Goal: Browse casually: Explore the website without a specific task or goal

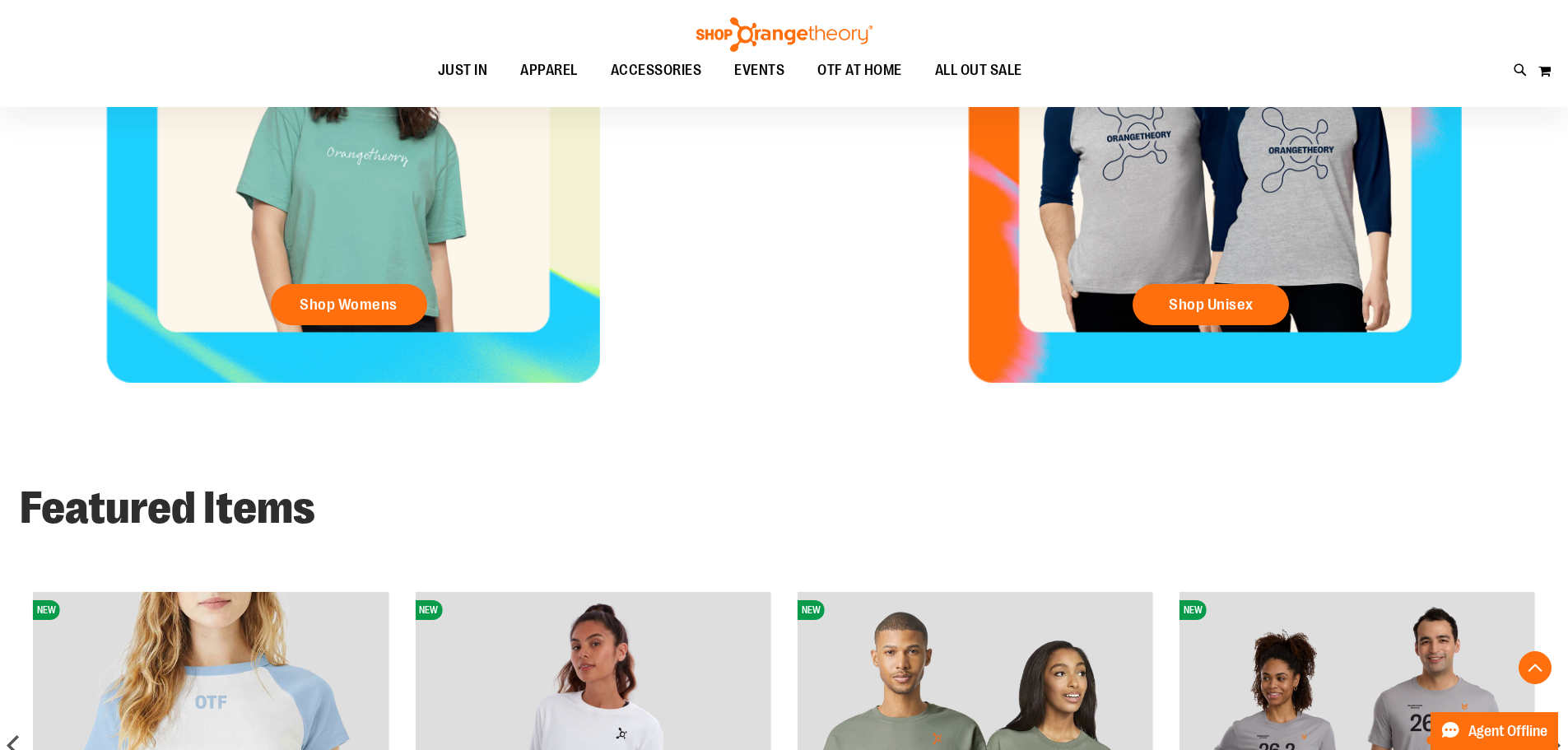
scroll to position [986, 0]
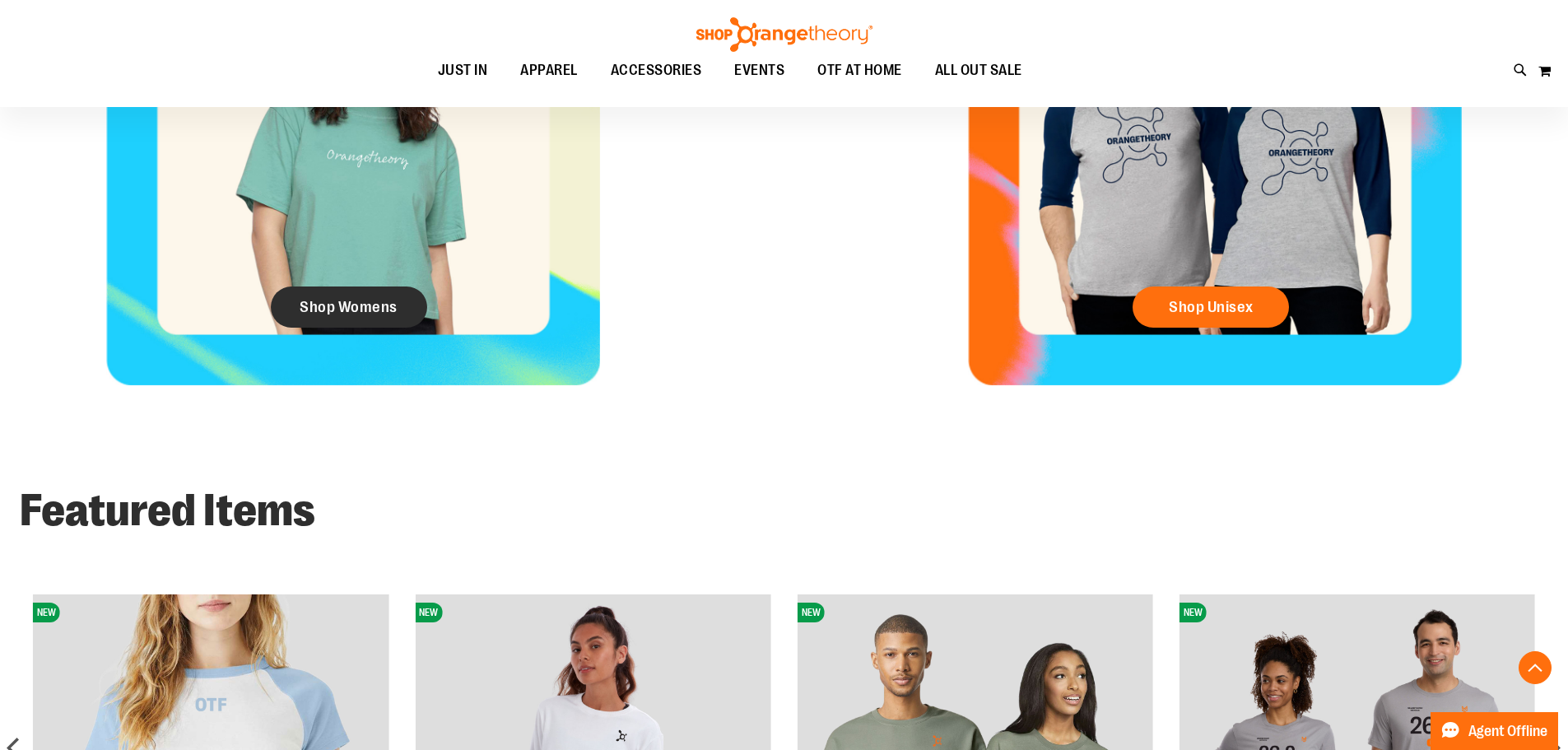
type input "**********"
click at [385, 303] on span "Shop Womens" at bounding box center [348, 306] width 98 height 18
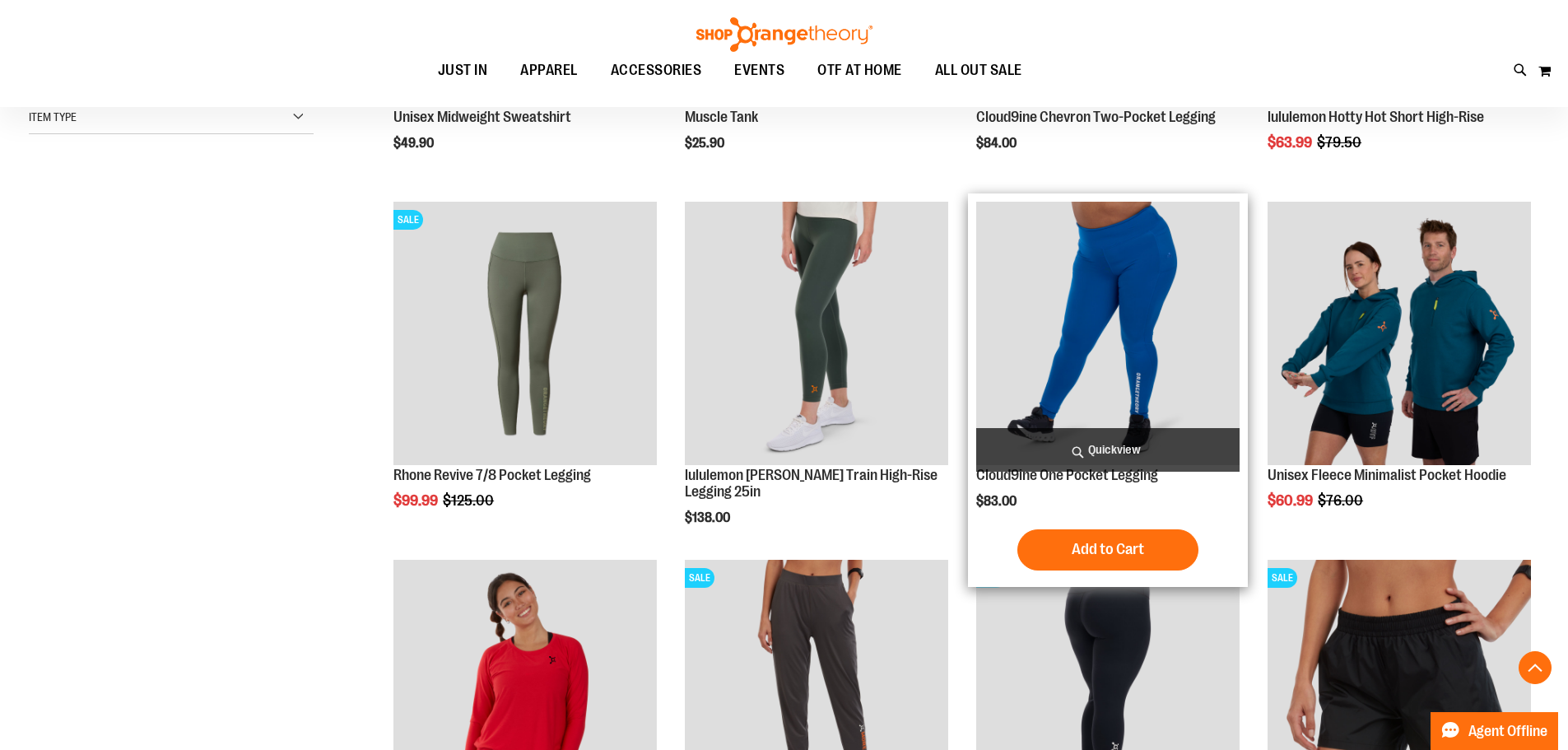
scroll to position [493, 0]
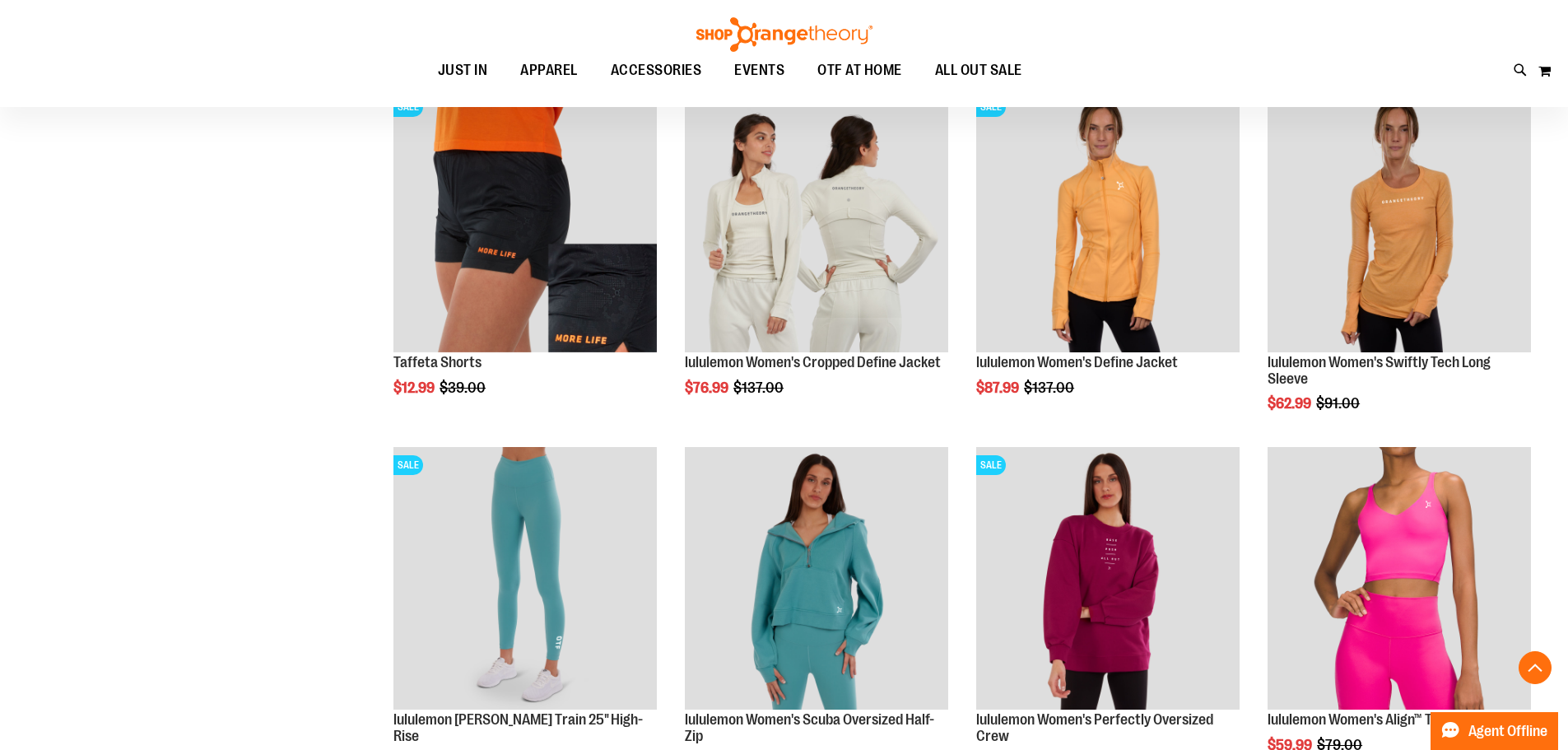
scroll to position [1727, 0]
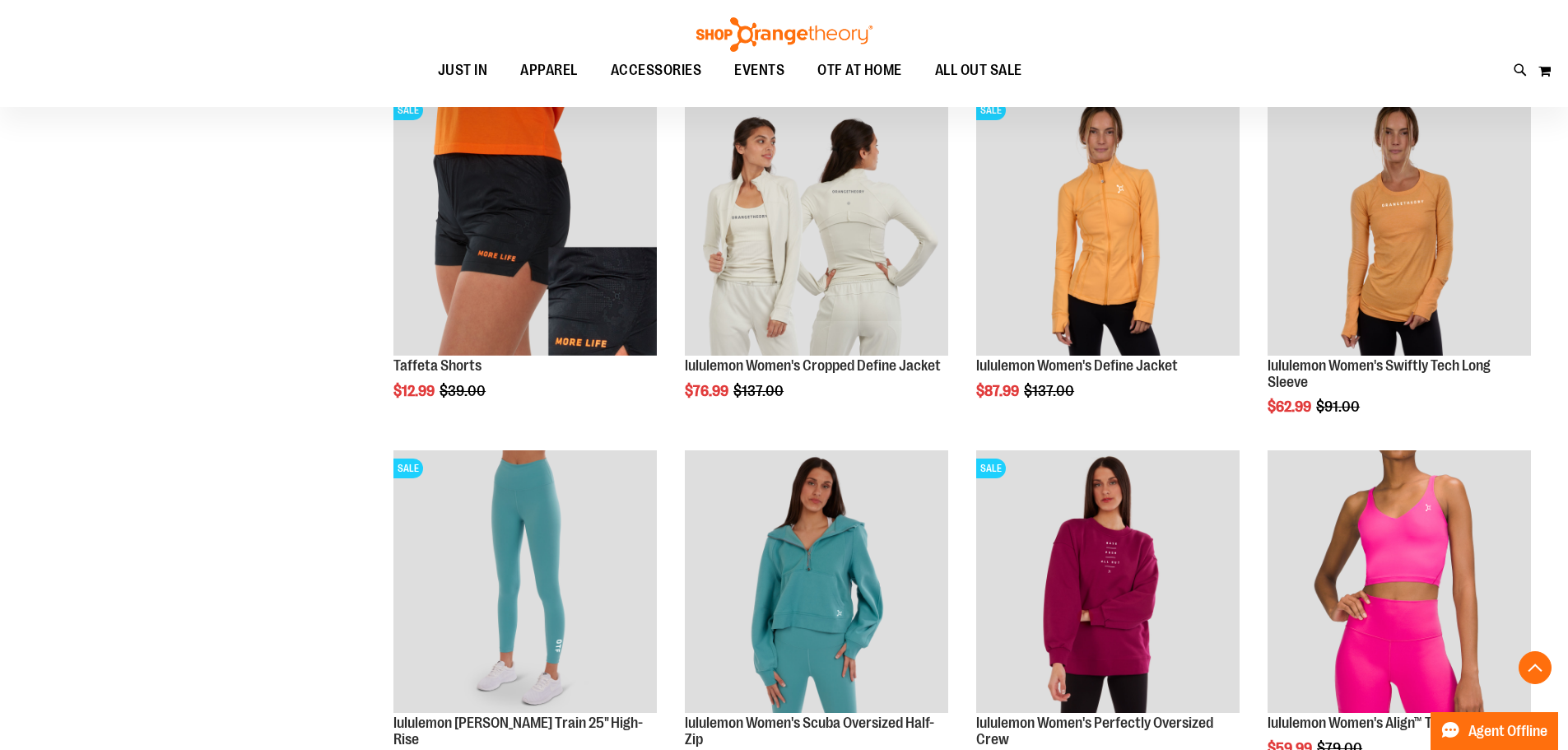
scroll to position [1645, 0]
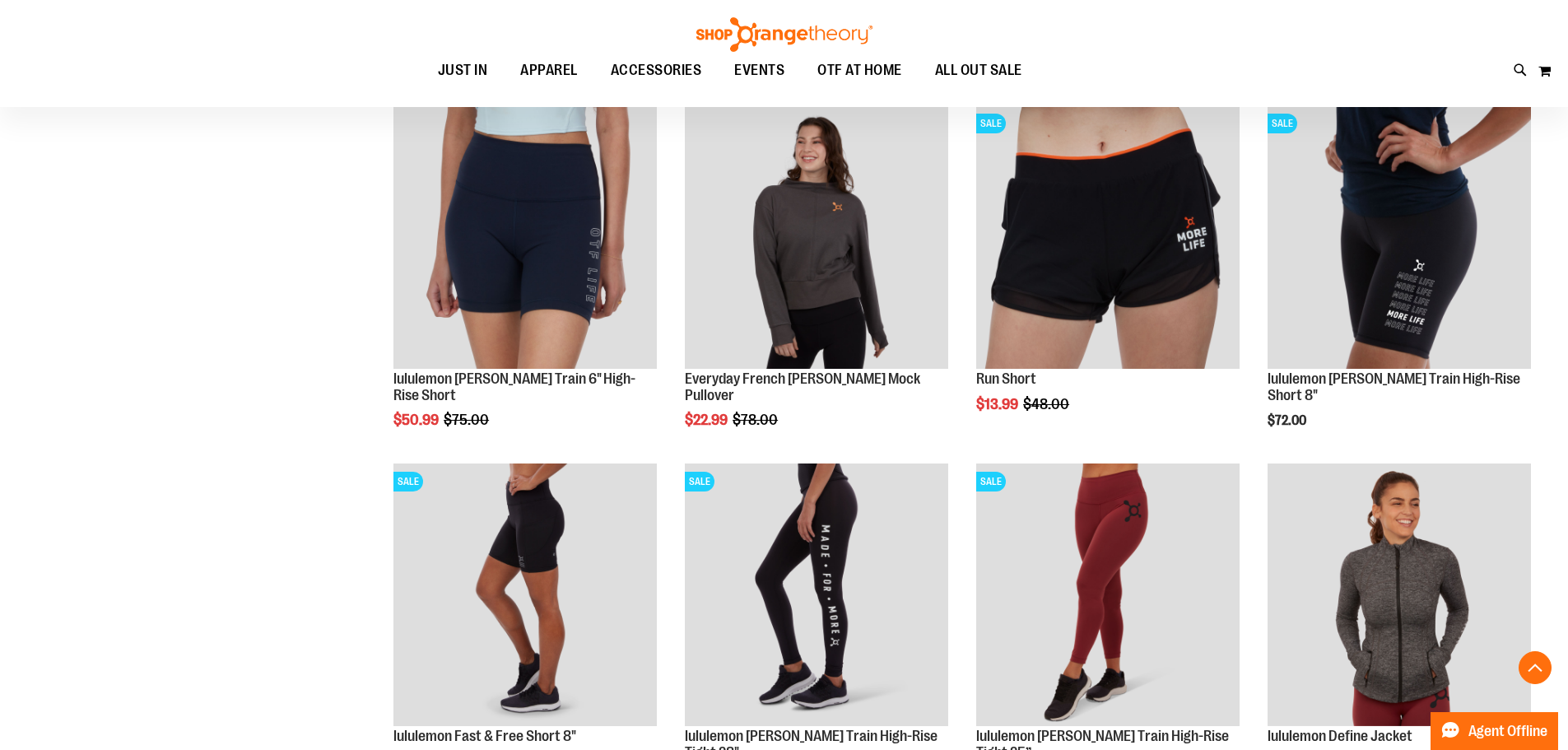
scroll to position [2797, 0]
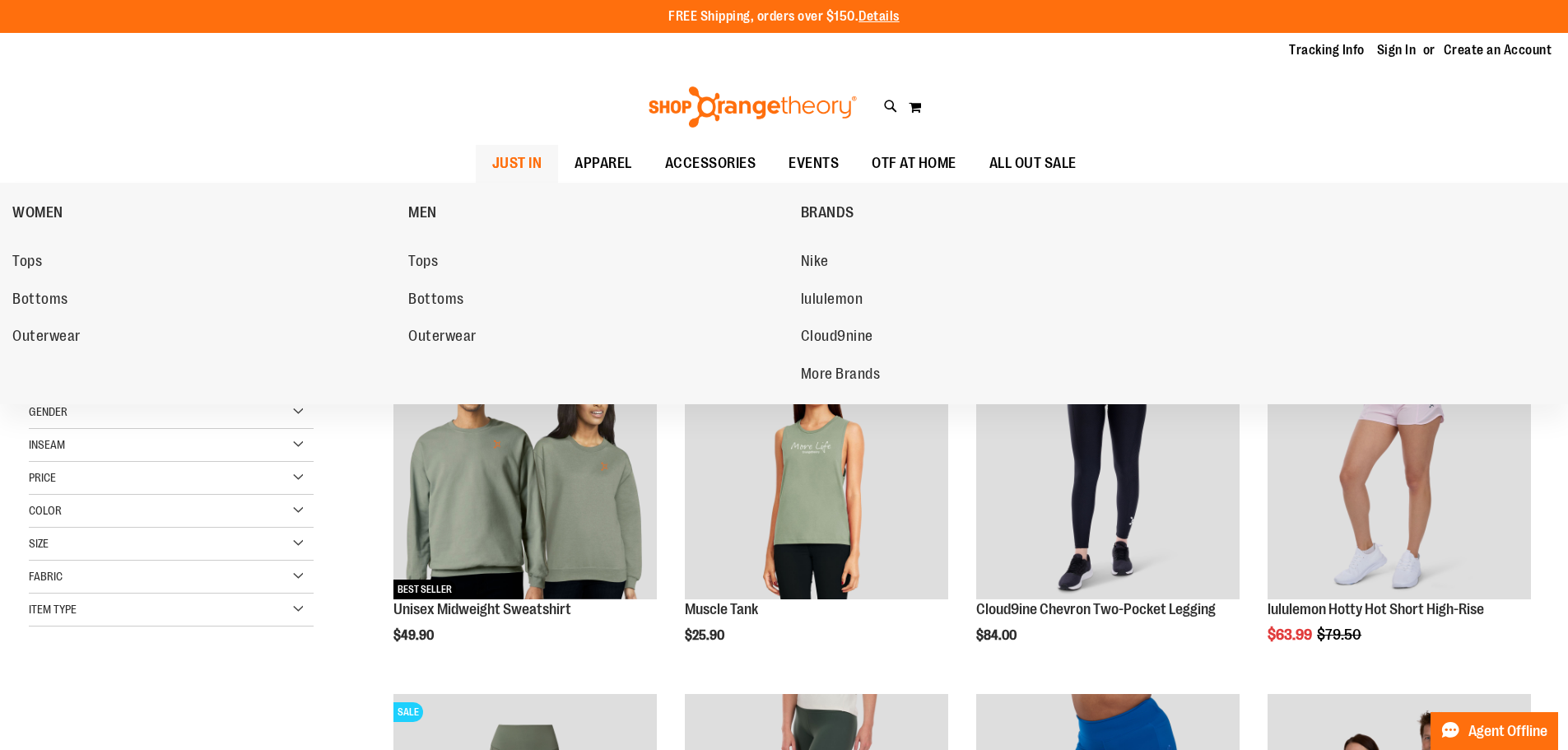
type input "**********"
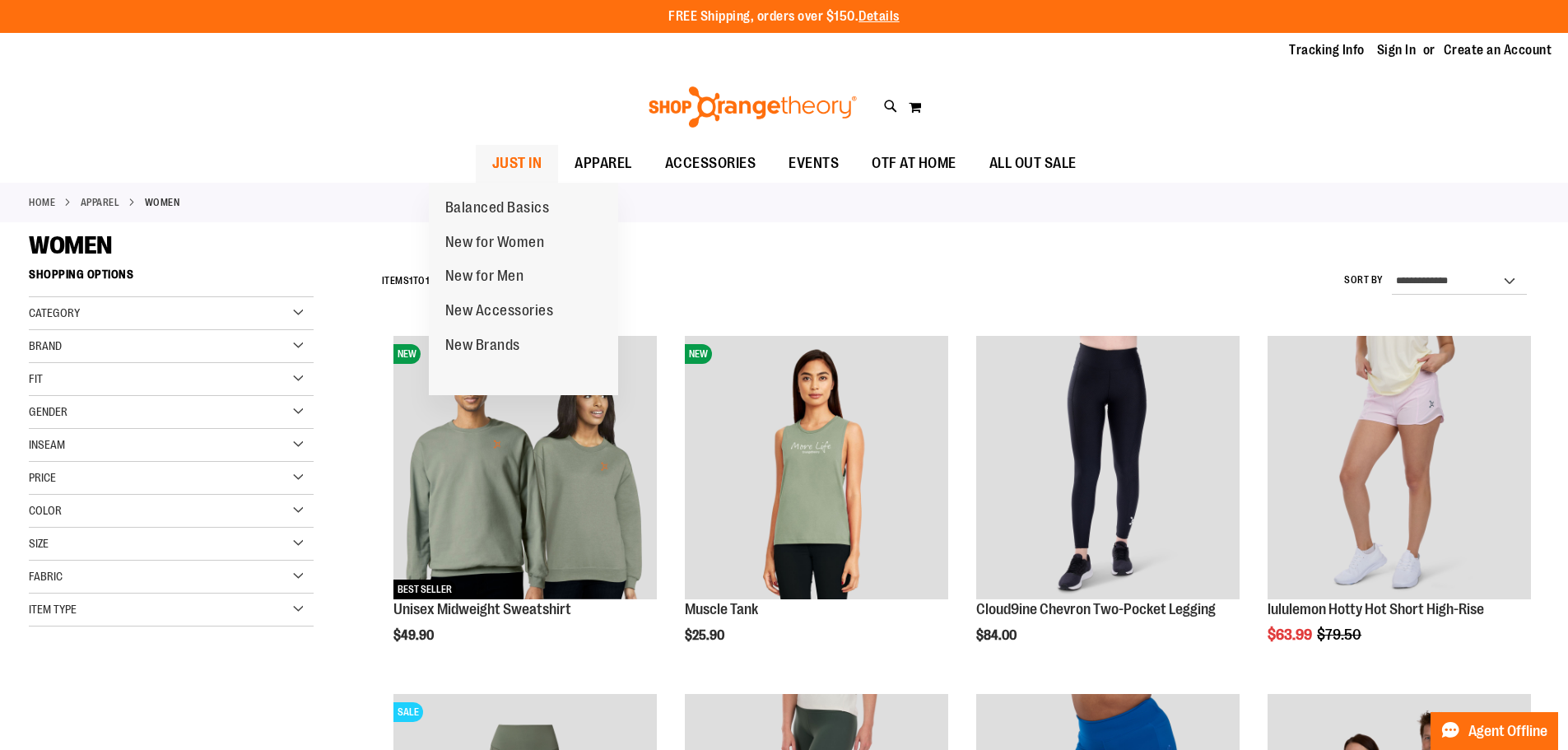
click at [492, 168] on span "JUST IN" at bounding box center [517, 164] width 50 height 37
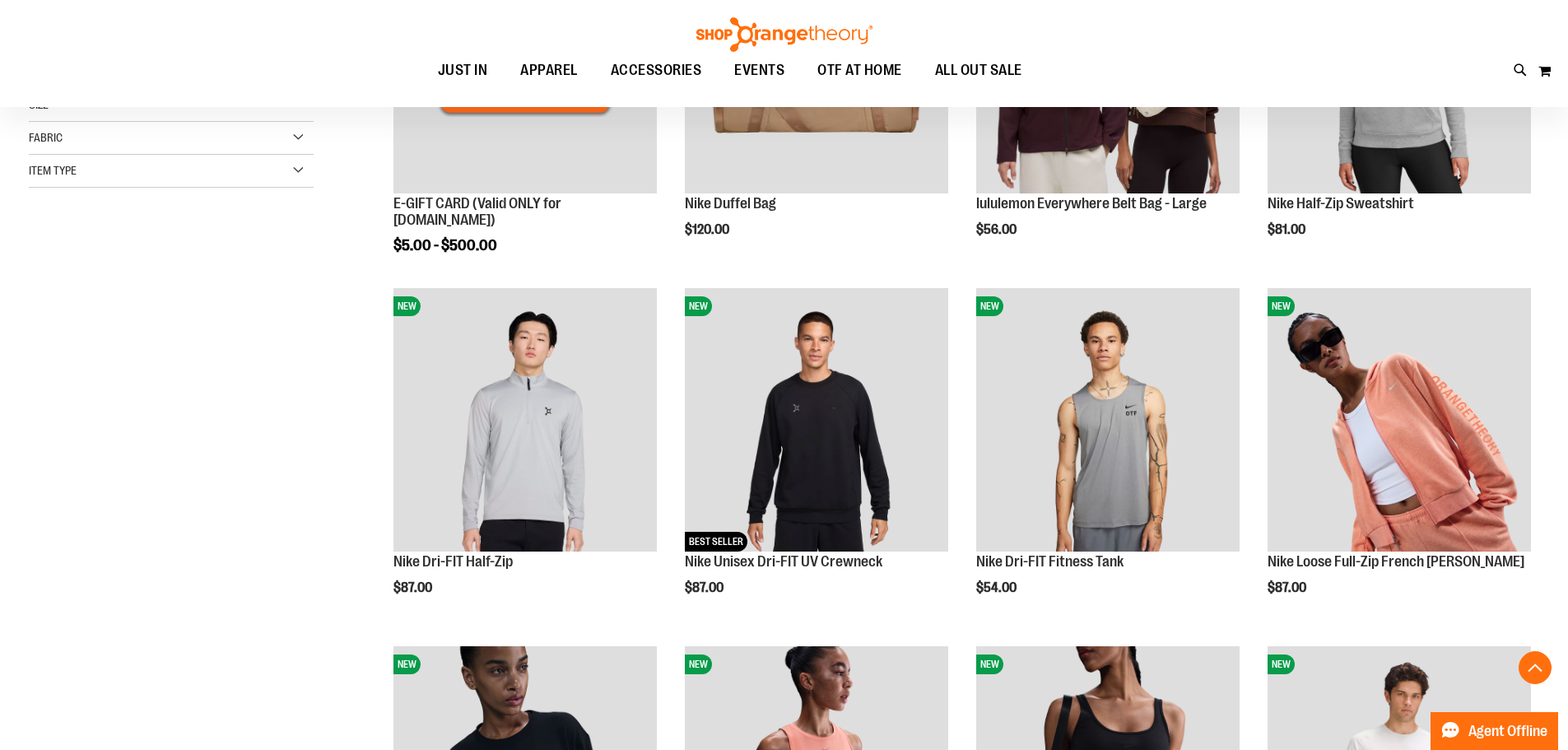
scroll to position [410, 0]
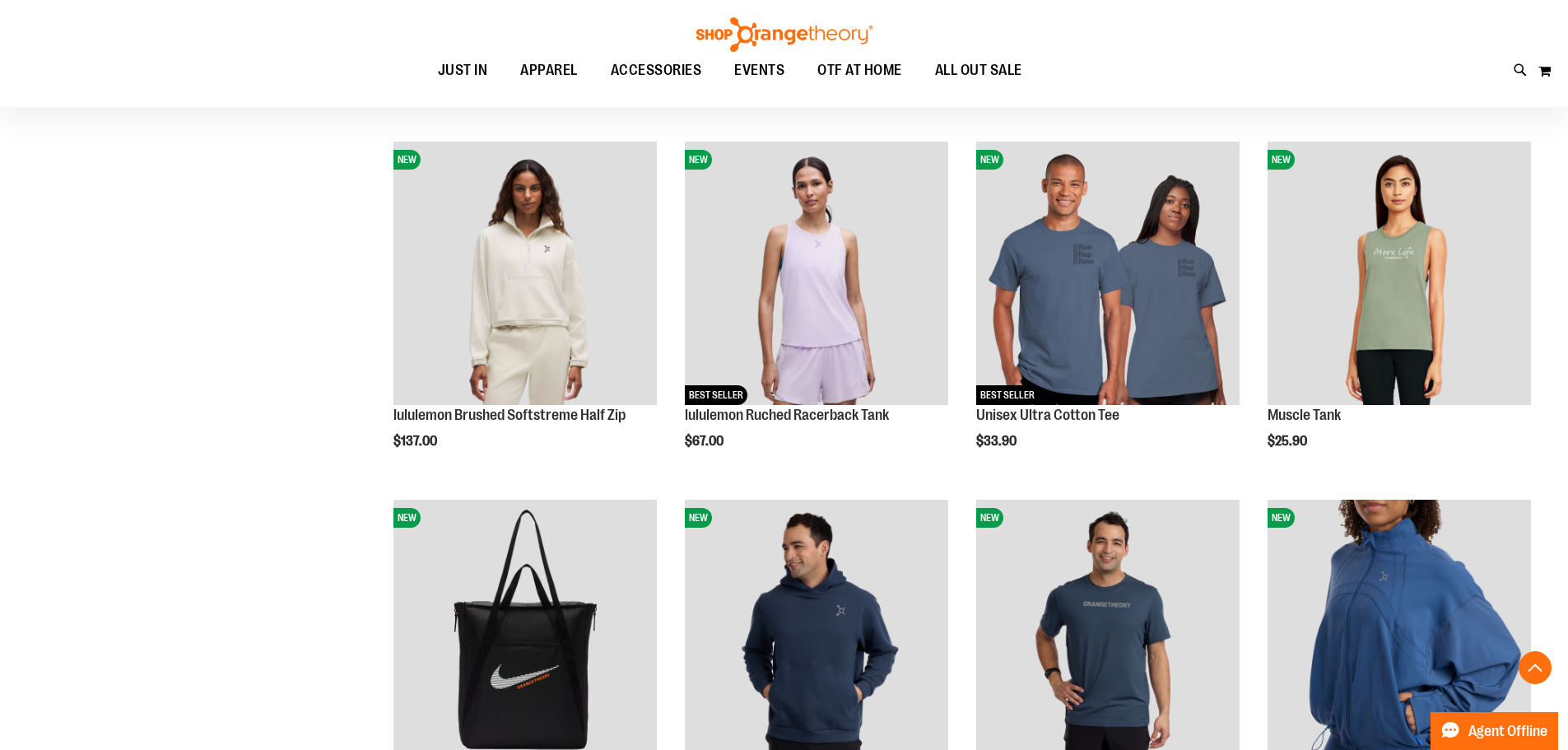
scroll to position [1316, 0]
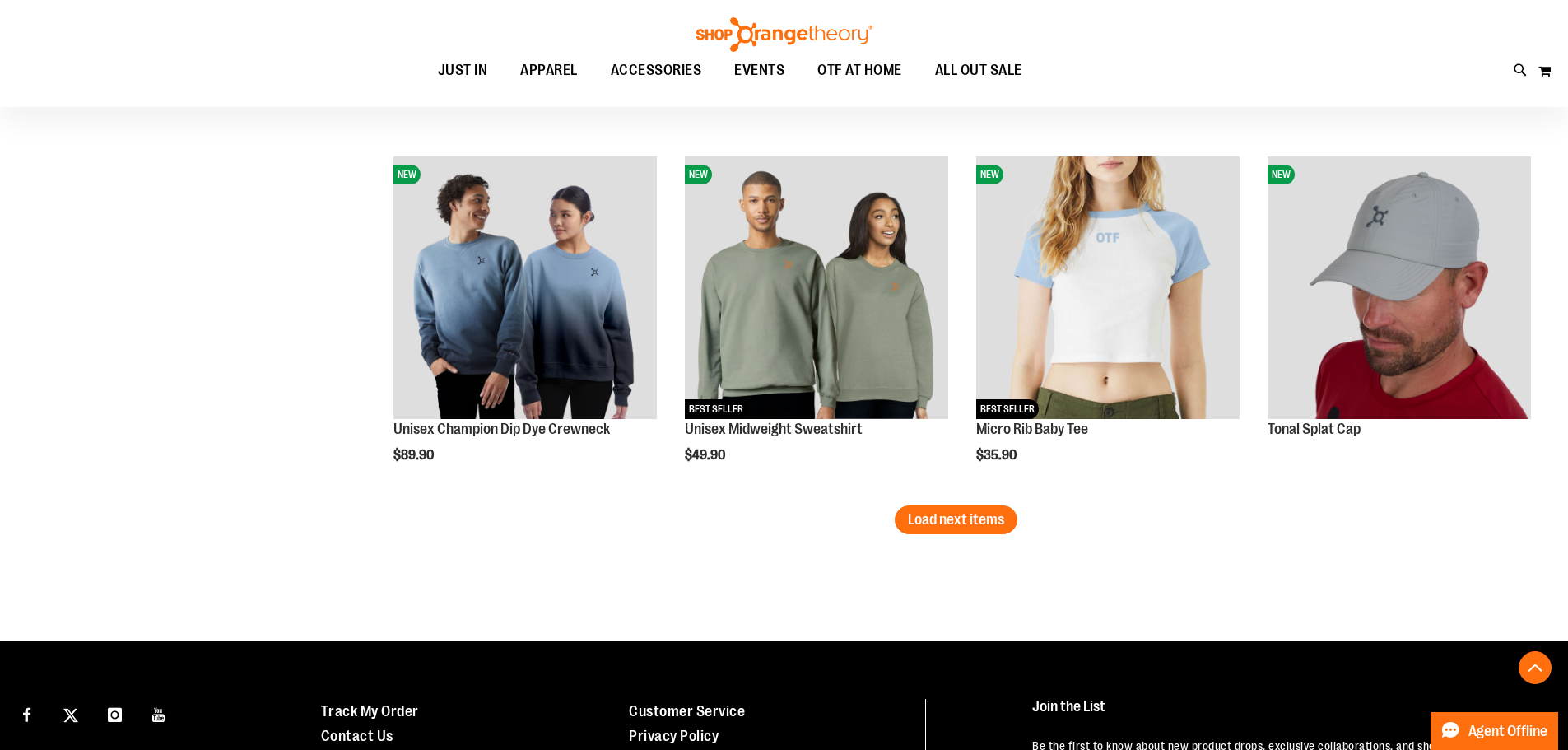
scroll to position [3127, 0]
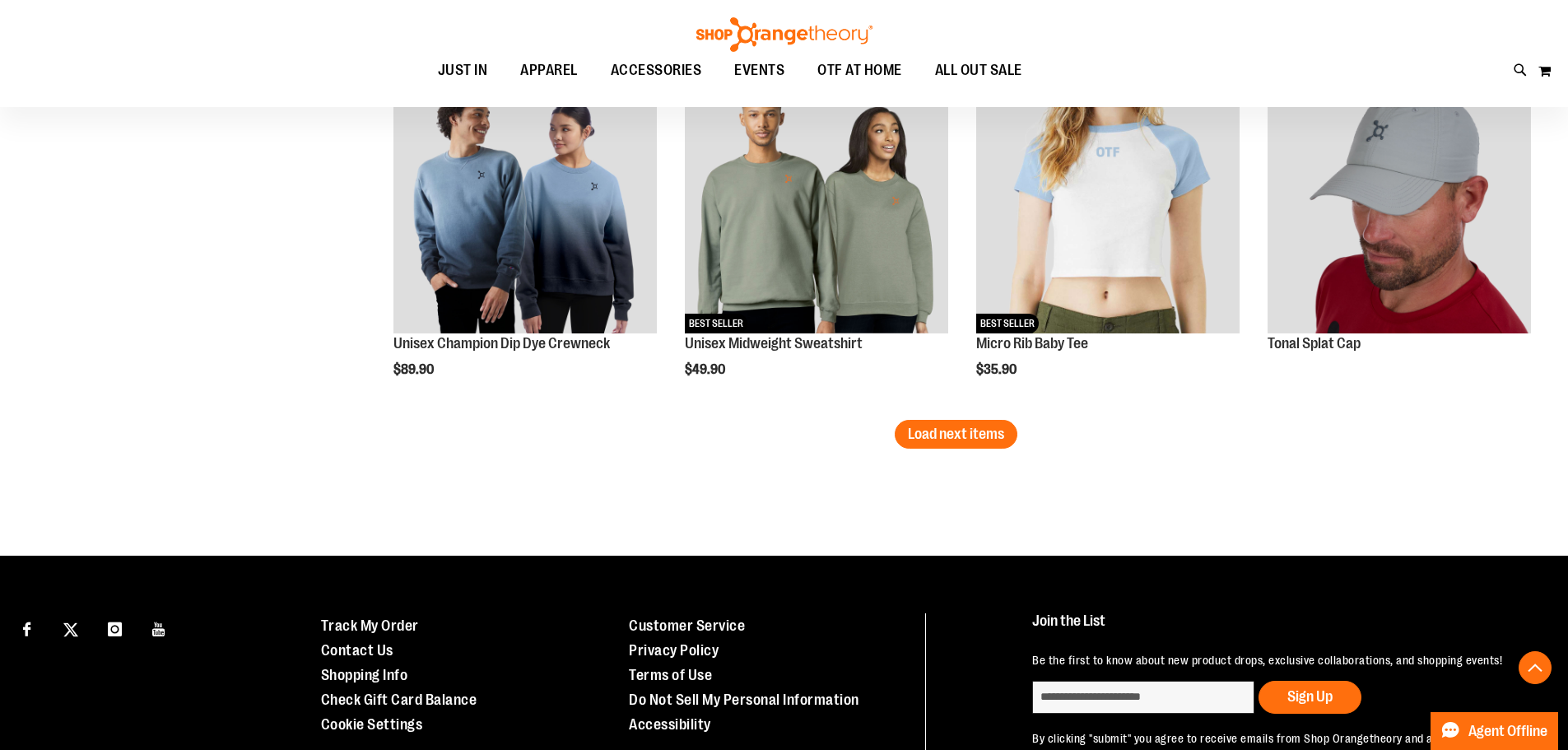
type input "**********"
click at [962, 443] on button "Load next items" at bounding box center [956, 434] width 123 height 29
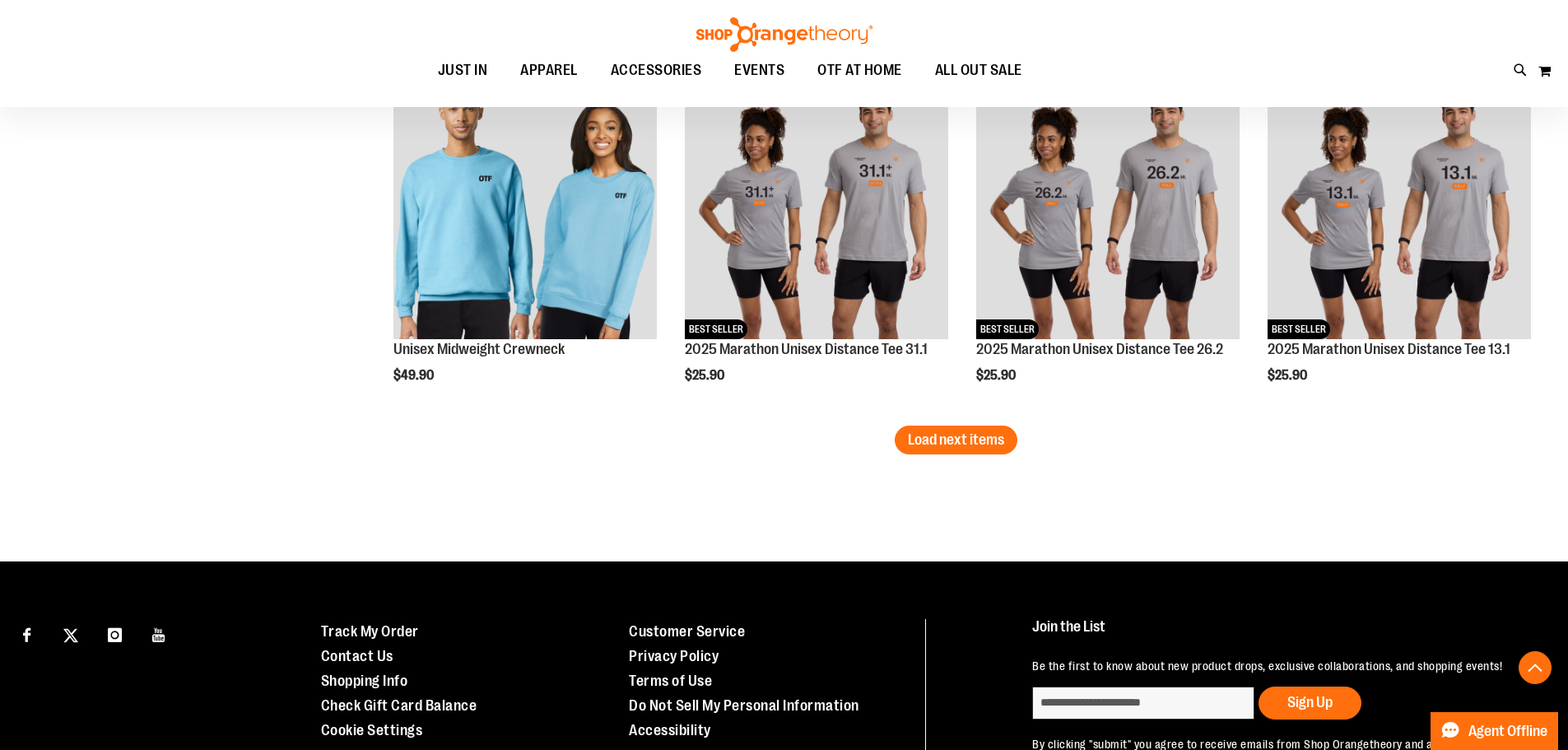
scroll to position [4196, 0]
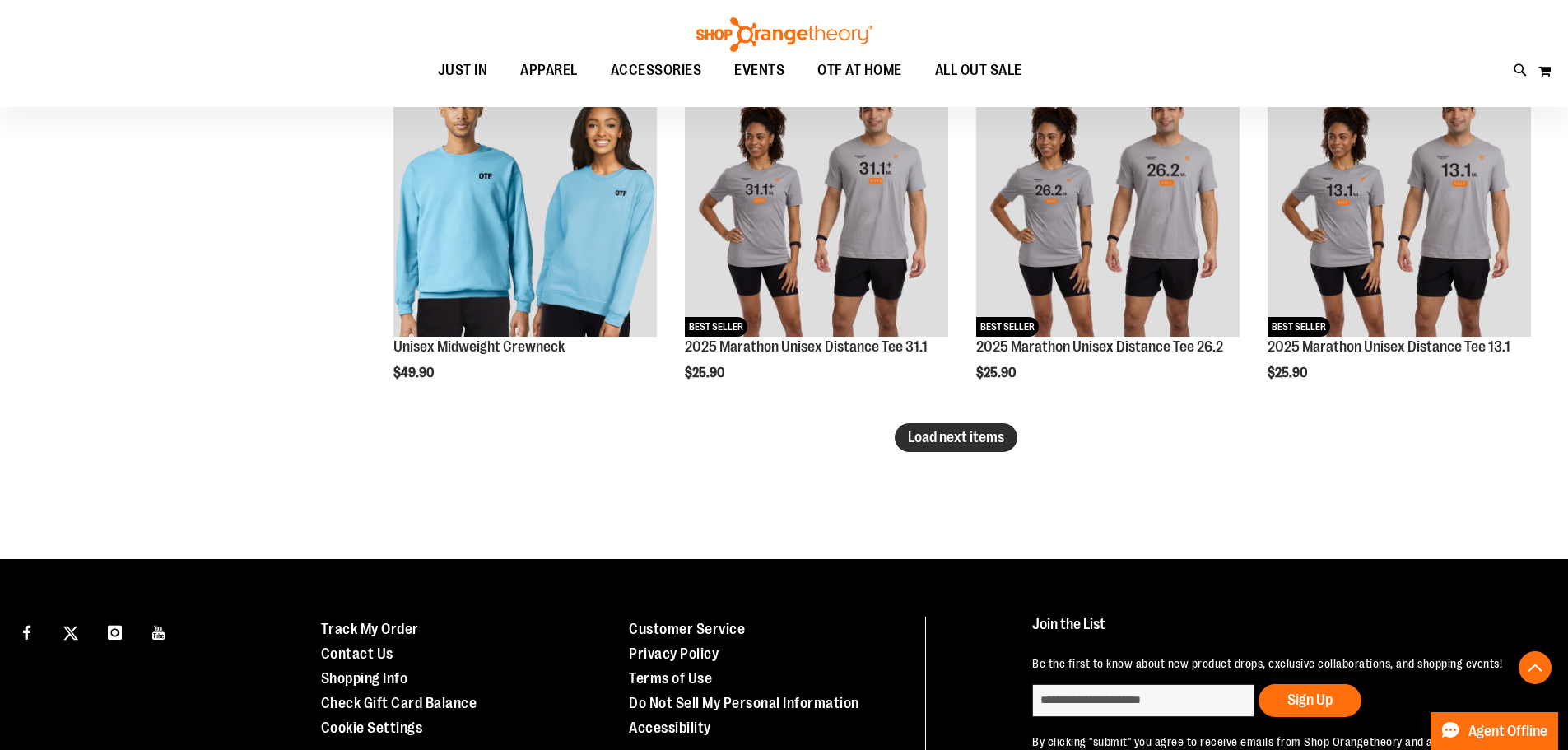
click at [962, 428] on button "Load next items" at bounding box center [956, 437] width 123 height 29
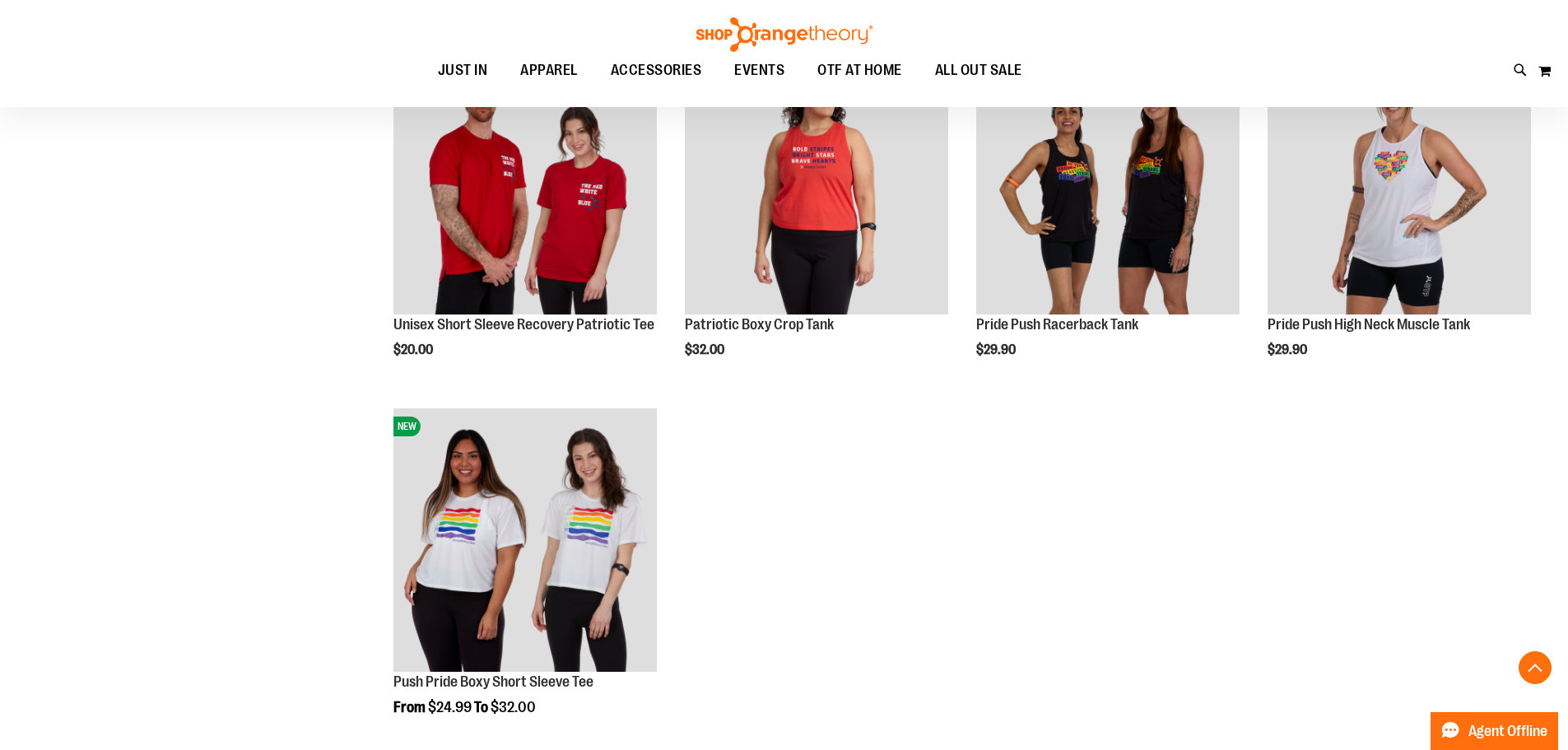
scroll to position [4936, 0]
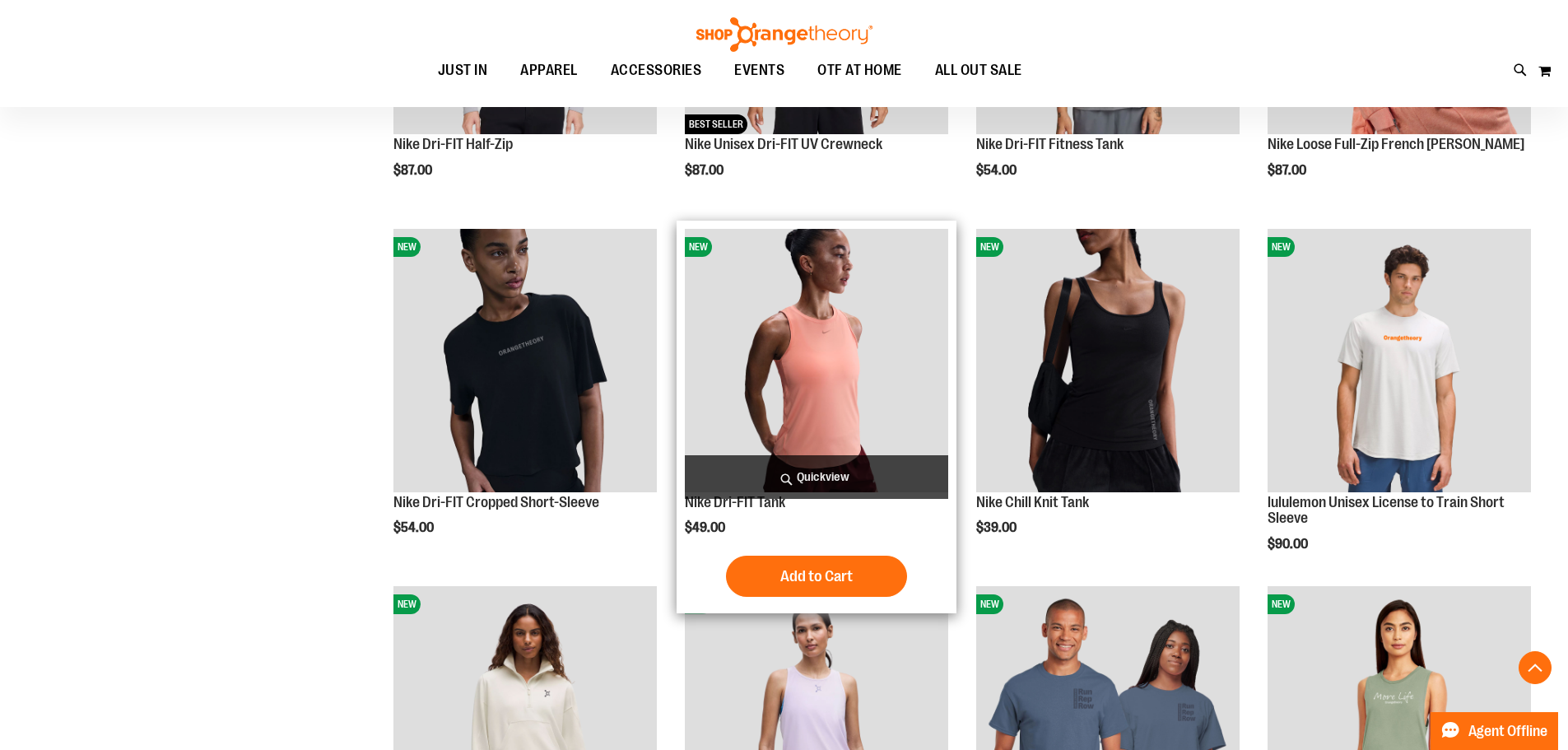
scroll to position [410, 0]
